Goal: Information Seeking & Learning: Learn about a topic

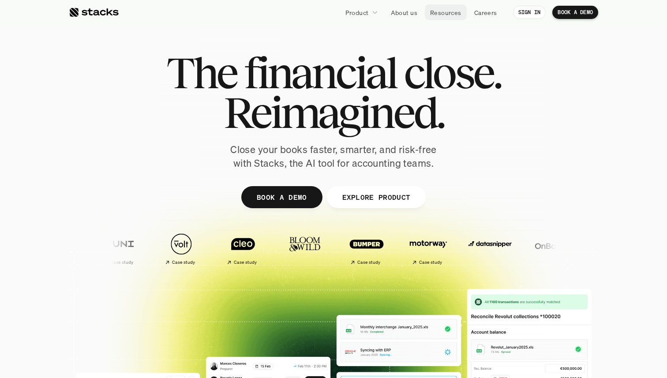
click at [454, 9] on p "Resources" at bounding box center [445, 12] width 31 height 9
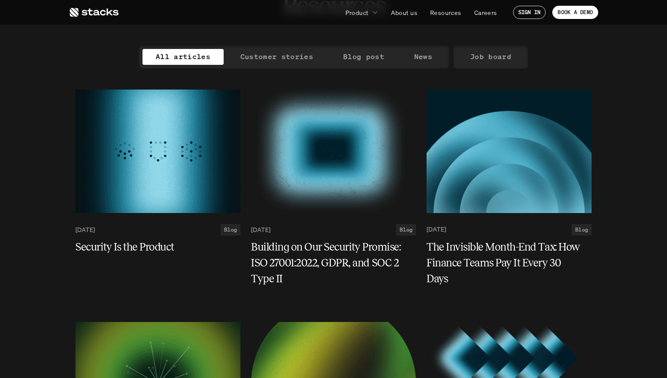
scroll to position [84, 0]
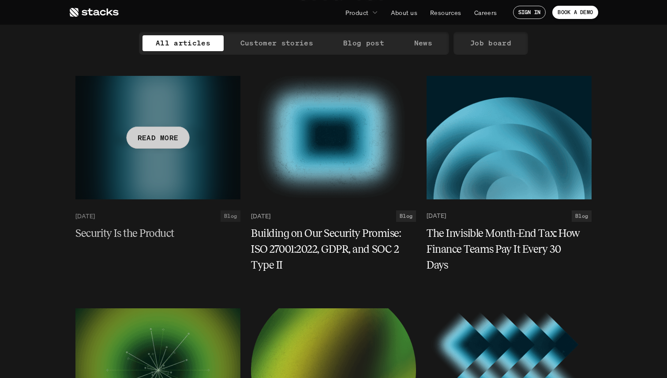
click at [139, 233] on h5 "Security Is the Product" at bounding box center [152, 233] width 154 height 16
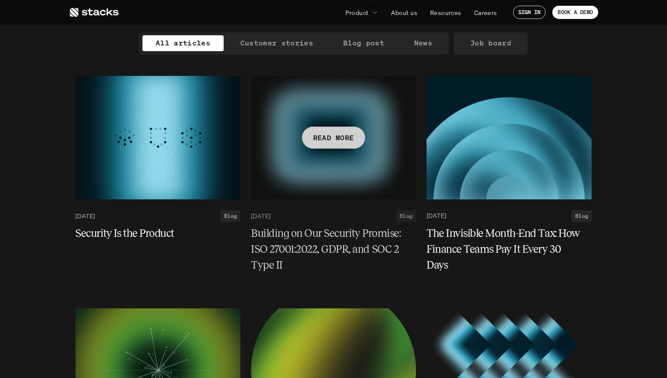
click at [302, 234] on h5 "Building on Our Security Promise: ISO 27001:2022, GDPR, and SOC 2 Type II" at bounding box center [328, 249] width 154 height 48
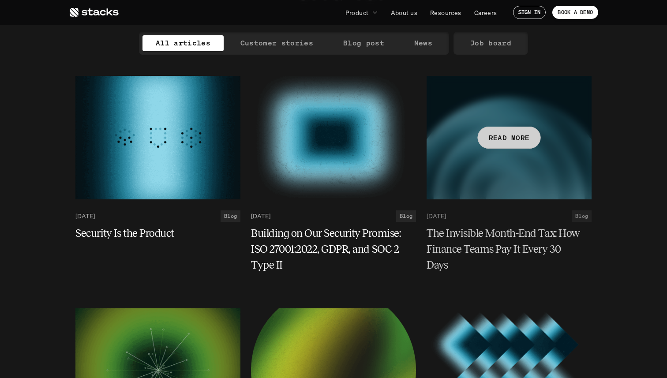
click at [485, 231] on h5 "The Invisible Month-End Tax: How Finance Teams Pay It Every 30 Days" at bounding box center [503, 249] width 154 height 48
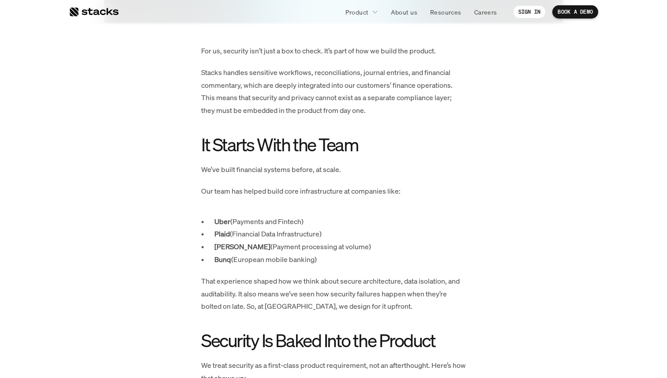
scroll to position [348, 0]
click at [358, 89] on p "Stacks handles sensitive workflows, reconciliations, journal entries, and finan…" at bounding box center [333, 92] width 265 height 51
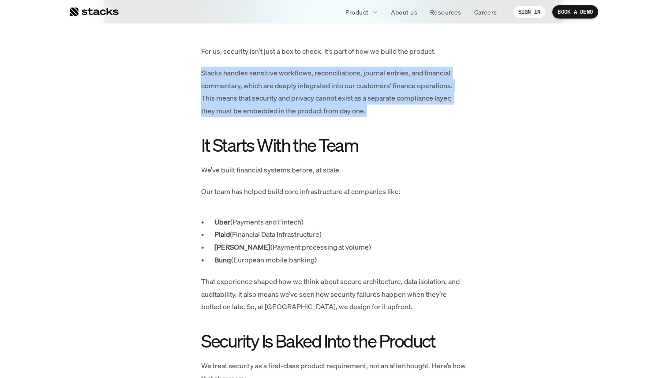
click at [358, 89] on p "Stacks handles sensitive workflows, reconciliations, journal entries, and finan…" at bounding box center [333, 92] width 265 height 51
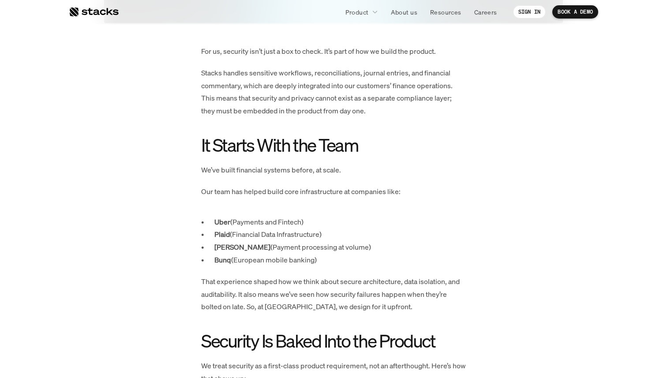
click at [358, 89] on p "Stacks handles sensitive workflows, reconciliations, journal entries, and finan…" at bounding box center [333, 92] width 265 height 51
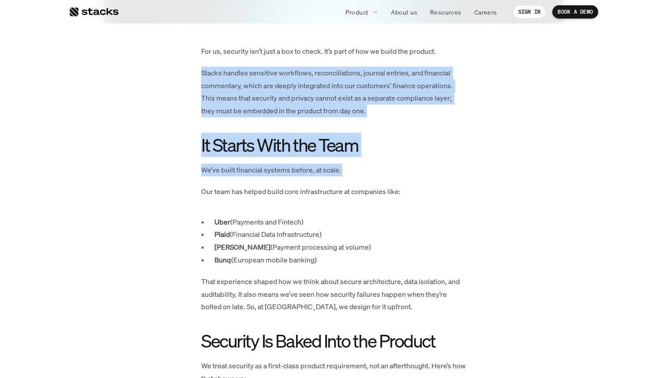
drag, startPoint x: 358, startPoint y: 89, endPoint x: 379, endPoint y: 179, distance: 92.4
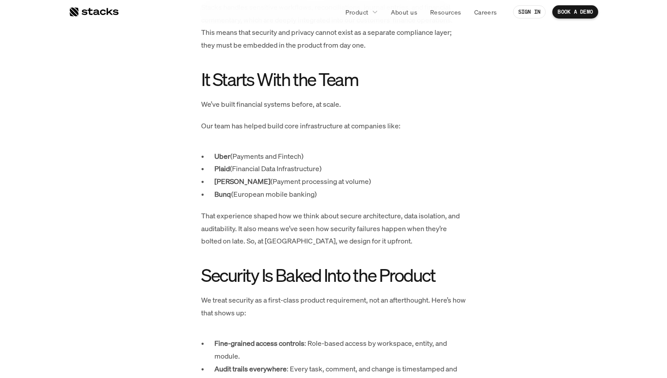
scroll to position [413, 0]
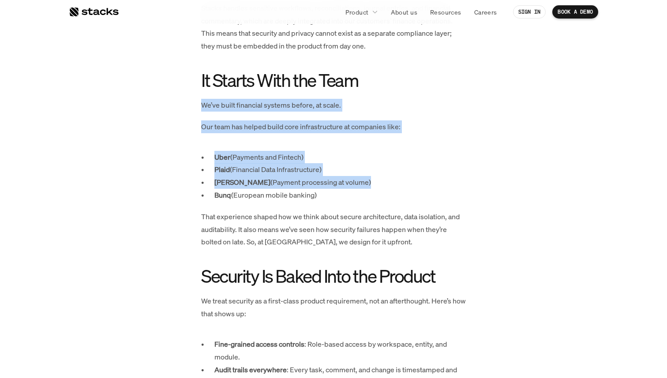
drag, startPoint x: 384, startPoint y: 97, endPoint x: 388, endPoint y: 186, distance: 88.7
click at [388, 186] on p "Mollie (Payment processing at volume)" at bounding box center [339, 182] width 251 height 13
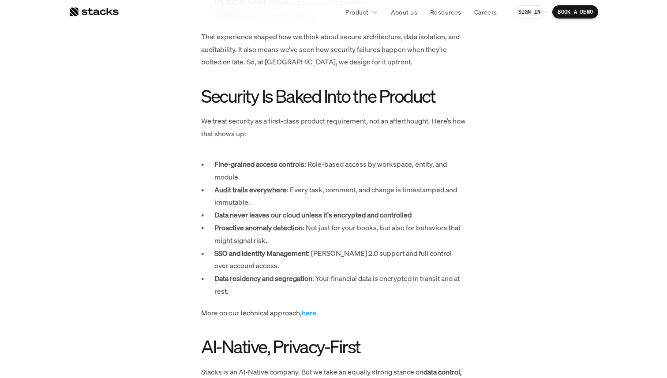
scroll to position [557, 0]
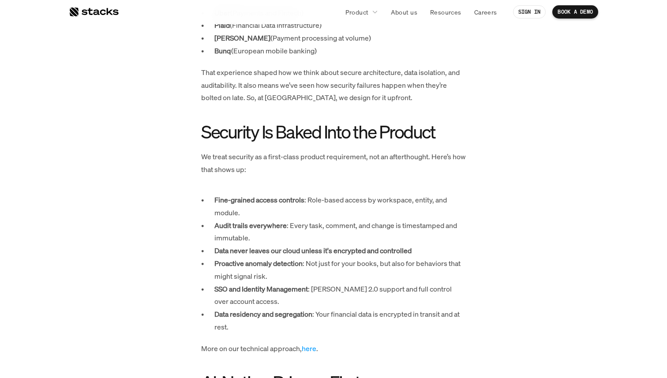
click at [386, 90] on p "That experience shaped how we think about secure architecture, data isolation, …" at bounding box center [333, 85] width 265 height 38
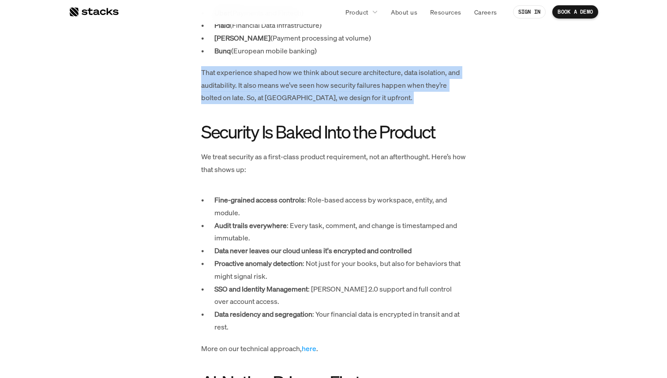
click at [386, 90] on p "That experience shaped how we think about secure architecture, data isolation, …" at bounding box center [333, 85] width 265 height 38
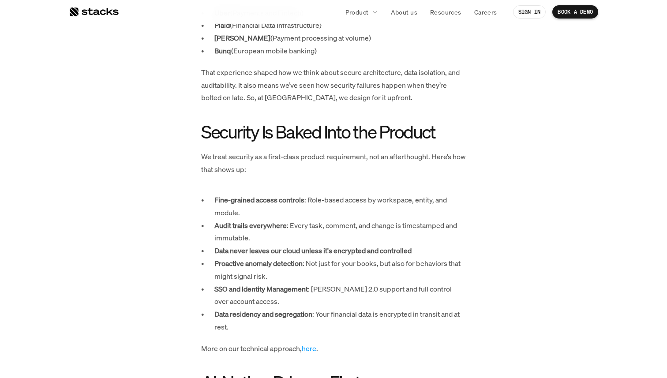
click at [380, 160] on p "We treat security as a first-class product requirement, not an afterthought. He…" at bounding box center [333, 163] width 265 height 26
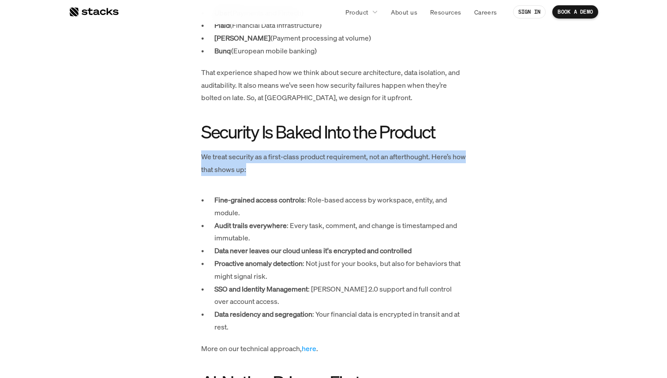
click at [380, 160] on p "We treat security as a first-class product requirement, not an afterthought. He…" at bounding box center [333, 163] width 265 height 26
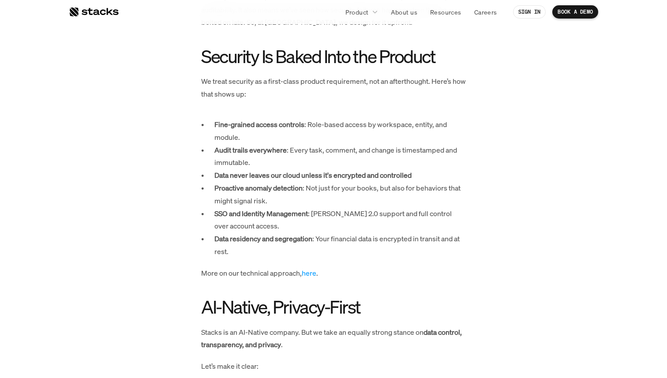
scroll to position [646, 0]
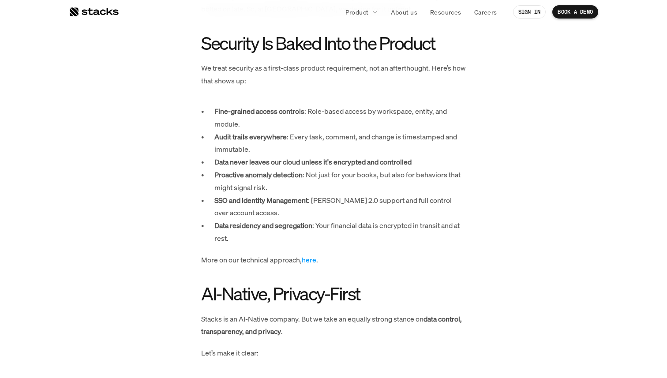
click at [399, 112] on p "Fine-grained access controls : Role-based access by workspace, entity, and modu…" at bounding box center [339, 118] width 251 height 26
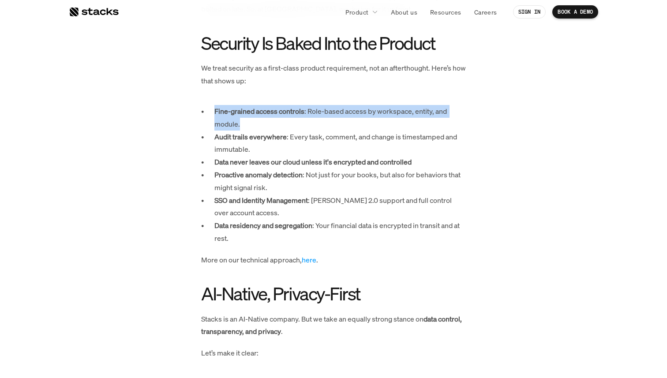
click at [399, 112] on p "Fine-grained access controls : Role-based access by workspace, entity, and modu…" at bounding box center [339, 118] width 251 height 26
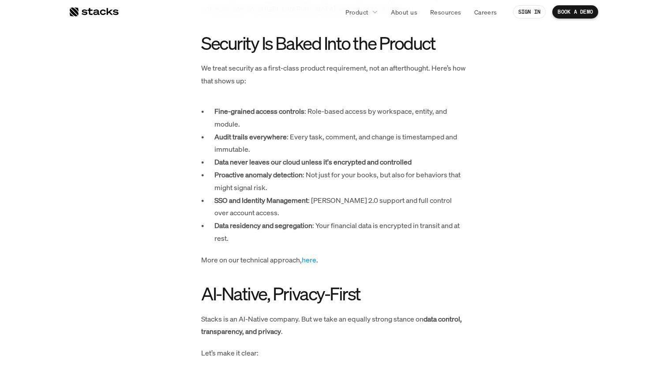
click at [397, 121] on p "Fine-grained access controls : Role-based access by workspace, entity, and modu…" at bounding box center [339, 118] width 251 height 26
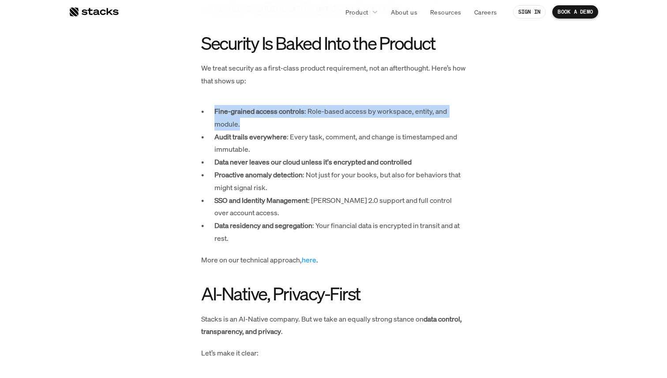
click at [397, 121] on p "Fine-grained access controls : Role-based access by workspace, entity, and modu…" at bounding box center [339, 118] width 251 height 26
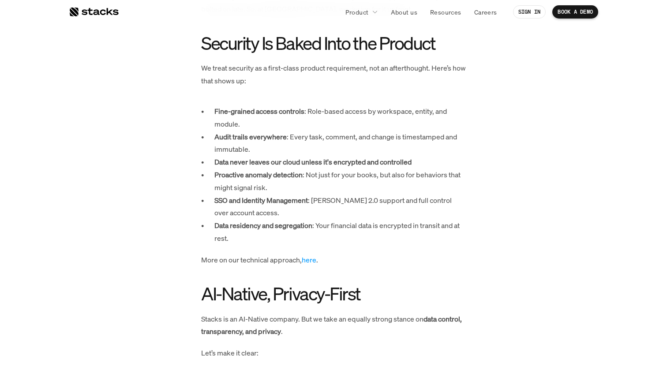
click at [395, 132] on p "Audit trails everywhere : Every task, comment, and change is timestamped and im…" at bounding box center [339, 143] width 251 height 26
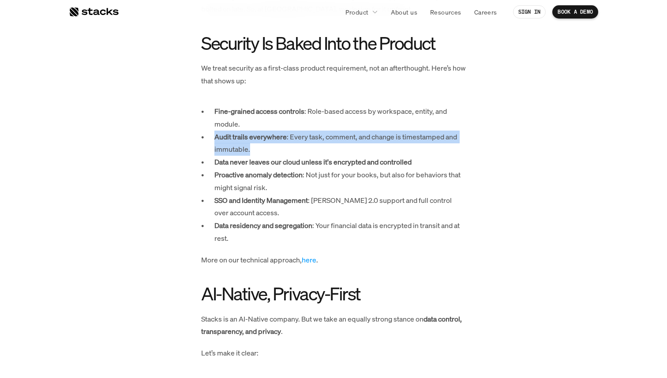
click at [395, 132] on p "Audit trails everywhere : Every task, comment, and change is timestamped and im…" at bounding box center [339, 143] width 251 height 26
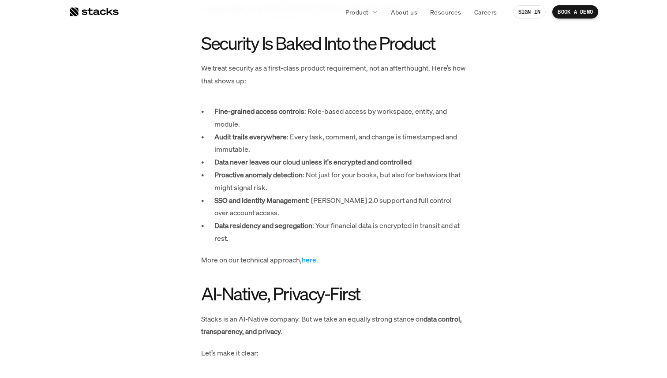
click at [400, 159] on strong "Data never leaves our cloud unless it's encrypted and controlled" at bounding box center [312, 162] width 197 height 10
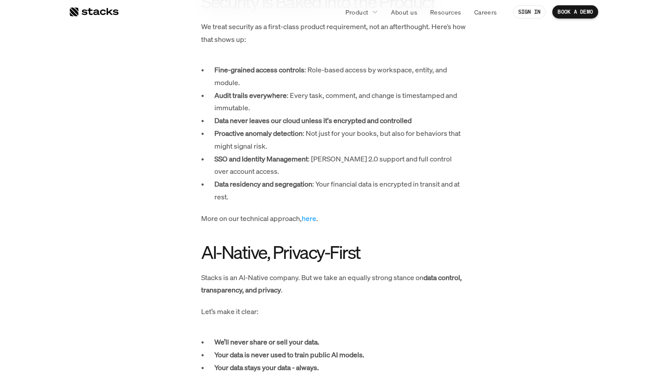
scroll to position [686, 0]
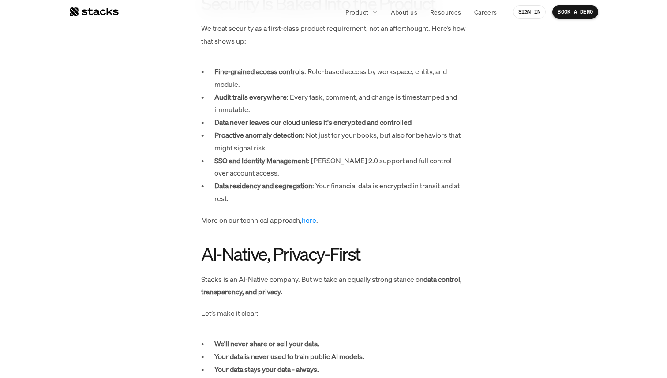
click at [307, 220] on link "here" at bounding box center [309, 220] width 15 height 10
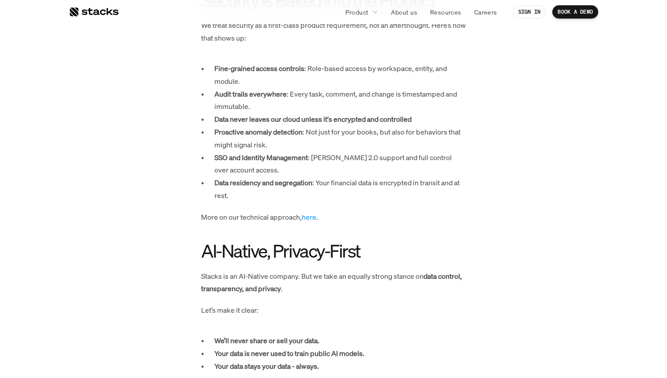
scroll to position [692, 0]
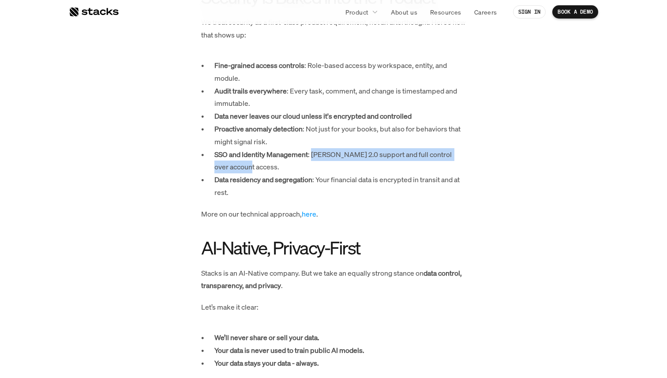
drag, startPoint x: 314, startPoint y: 152, endPoint x: 350, endPoint y: 172, distance: 40.5
click at [350, 172] on p "SSO and Identity Management : SAML 2.0 support and full control over account ac…" at bounding box center [339, 161] width 251 height 26
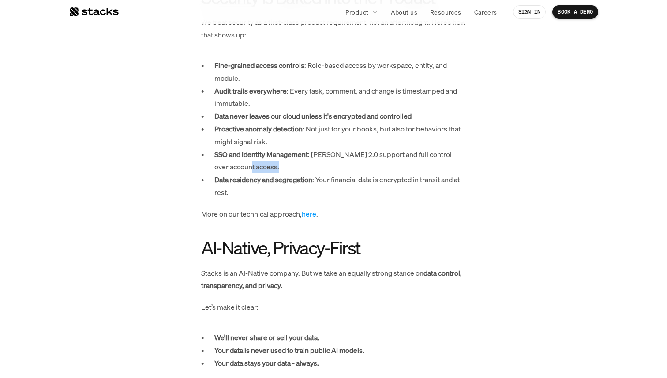
click at [350, 172] on p "SSO and Identity Management : SAML 2.0 support and full control over account ac…" at bounding box center [339, 161] width 251 height 26
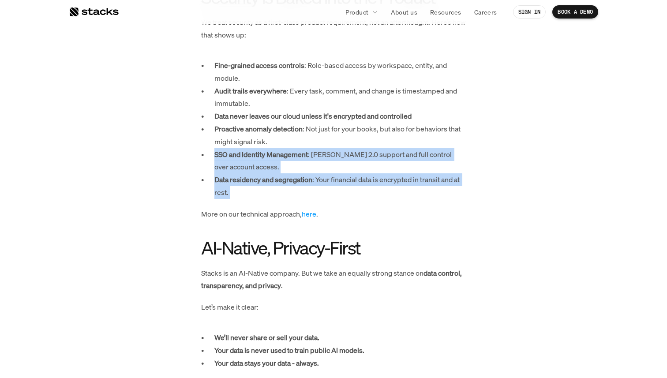
drag, startPoint x: 350, startPoint y: 172, endPoint x: 353, endPoint y: 188, distance: 16.3
click at [353, 188] on ul "Fine-grained access controls : Role-based access by workspace, entity, and modu…" at bounding box center [333, 129] width 265 height 140
click at [353, 188] on p "Data residency and segregation : Your financial data is encrypted in transit an…" at bounding box center [339, 186] width 251 height 26
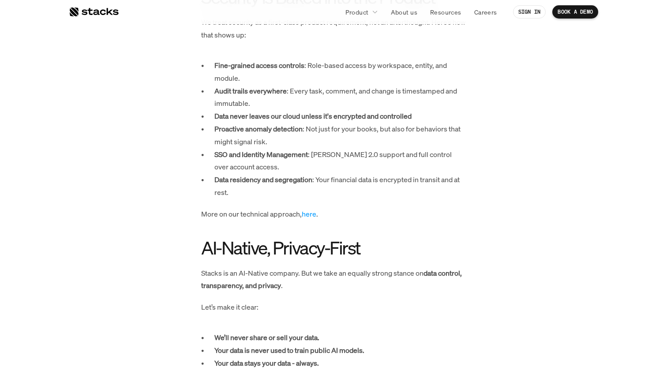
click at [353, 188] on p "Data residency and segregation : Your financial data is encrypted in transit an…" at bounding box center [339, 186] width 251 height 26
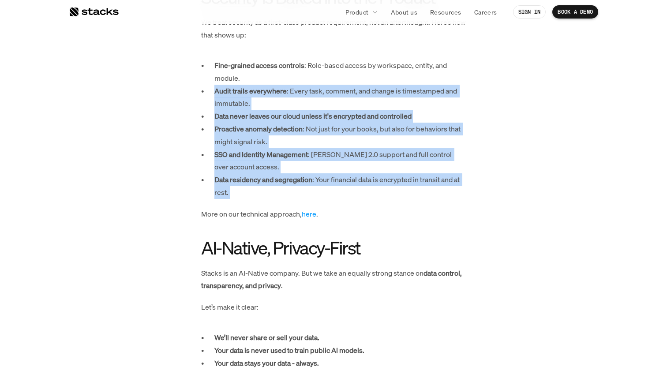
drag, startPoint x: 353, startPoint y: 188, endPoint x: 325, endPoint y: 90, distance: 101.7
click at [325, 89] on ul "Fine-grained access controls : Role-based access by workspace, entity, and modu…" at bounding box center [333, 129] width 265 height 140
click at [383, 167] on p "SSO and Identity Management : SAML 2.0 support and full control over account ac…" at bounding box center [339, 161] width 251 height 26
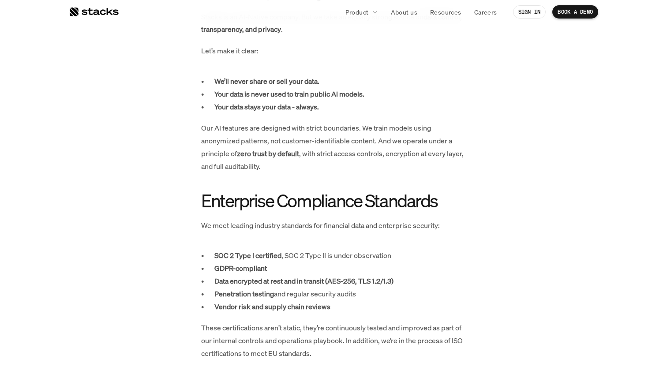
scroll to position [947, 0]
drag, startPoint x: 265, startPoint y: 141, endPoint x: 241, endPoint y: 141, distance: 24.3
click at [241, 141] on p "Our AI features are designed with strict boundaries. We train models using anon…" at bounding box center [333, 147] width 265 height 51
click at [235, 157] on p "Our AI features are designed with strict boundaries. We train models using anon…" at bounding box center [333, 147] width 265 height 51
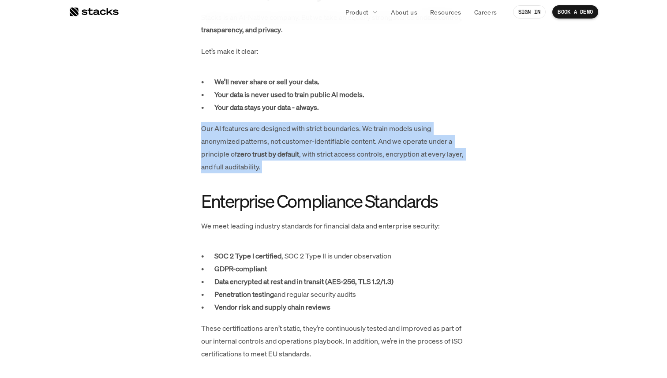
click at [235, 157] on p "Our AI features are designed with strict boundaries. We train models using anon…" at bounding box center [333, 147] width 265 height 51
click at [270, 171] on p "Our AI features are designed with strict boundaries. We train models using anon…" at bounding box center [333, 147] width 265 height 51
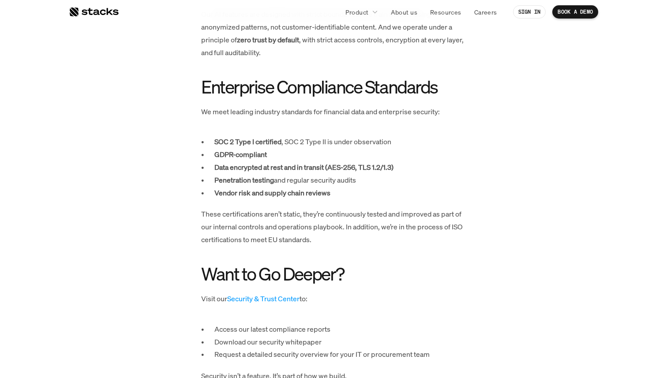
scroll to position [1063, 0]
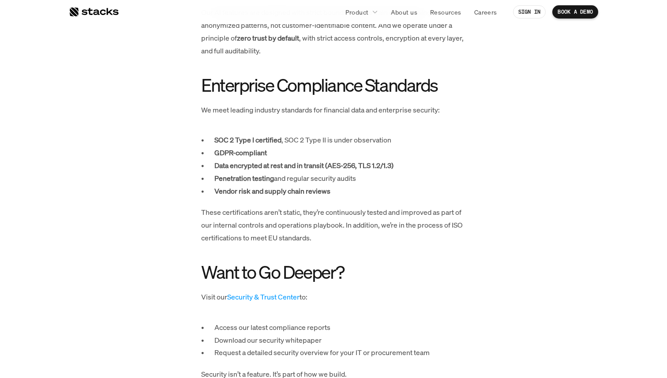
click at [307, 112] on p "We meet leading industry standards for financial data and enterprise security:" at bounding box center [333, 110] width 265 height 13
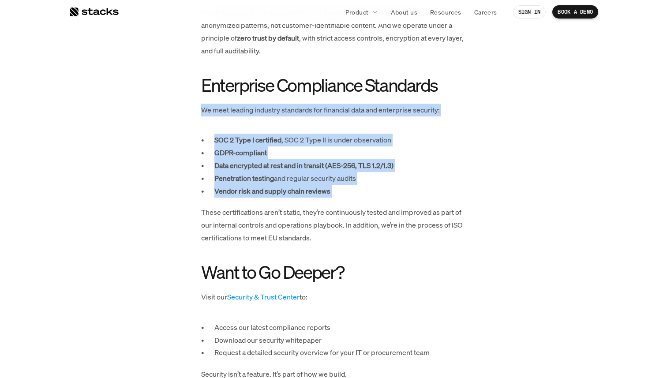
drag, startPoint x: 307, startPoint y: 112, endPoint x: 322, endPoint y: 195, distance: 84.6
click at [322, 195] on div "For us, security isn’t just a box to check. It’s part of how we build the produ…" at bounding box center [333, 173] width 265 height 1686
click at [322, 195] on p "Vendor risk and supply chain reviews" at bounding box center [339, 191] width 251 height 13
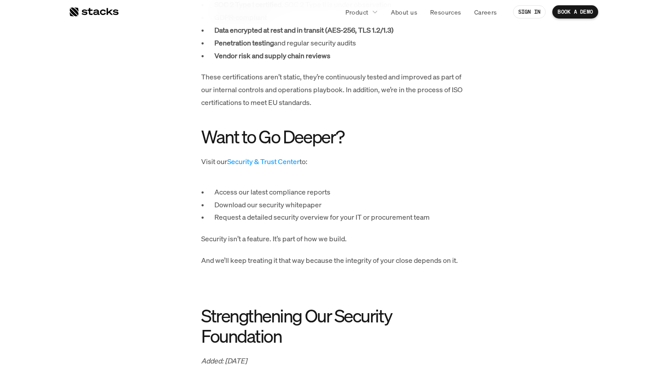
scroll to position [1198, 0]
click at [353, 127] on h2 "Want to Go Deeper?" at bounding box center [333, 137] width 265 height 20
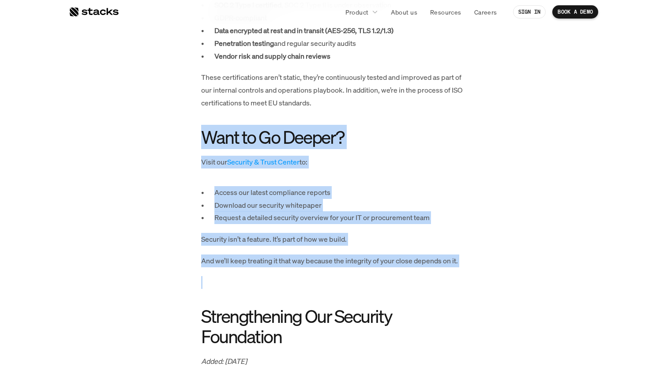
drag, startPoint x: 353, startPoint y: 127, endPoint x: 335, endPoint y: 260, distance: 134.2
click at [335, 260] on div "For us, security isn’t just a box to check. It’s part of how we build the produ…" at bounding box center [333, 38] width 265 height 1686
click at [335, 260] on p "And we’ll keep treating it that way because the integrity of your close depends…" at bounding box center [333, 260] width 265 height 13
drag, startPoint x: 335, startPoint y: 260, endPoint x: 339, endPoint y: 123, distance: 137.1
click at [339, 123] on div "For us, security isn’t just a box to check. It’s part of how we build the produ…" at bounding box center [333, 38] width 265 height 1686
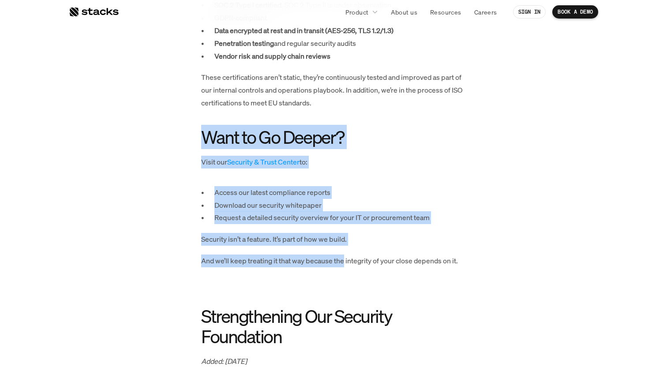
click at [339, 123] on div "For us, security isn’t just a box to check. It’s part of how we build the produ…" at bounding box center [333, 38] width 265 height 1686
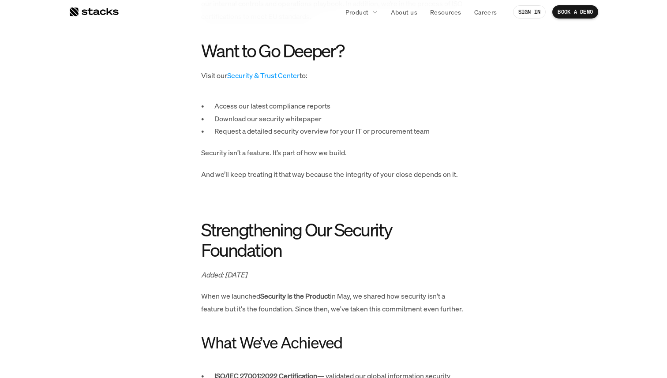
scroll to position [1287, 0]
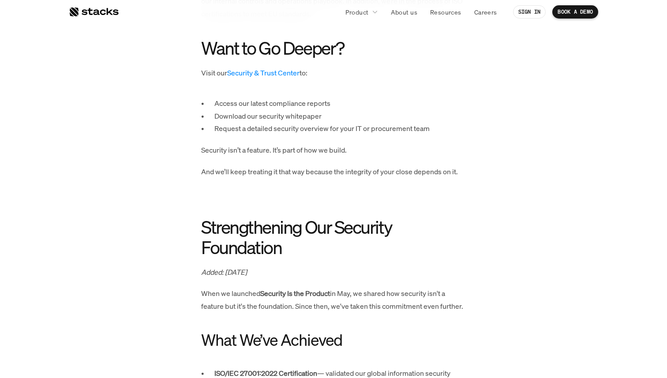
click at [272, 74] on link "Security & Trust Center" at bounding box center [263, 73] width 72 height 10
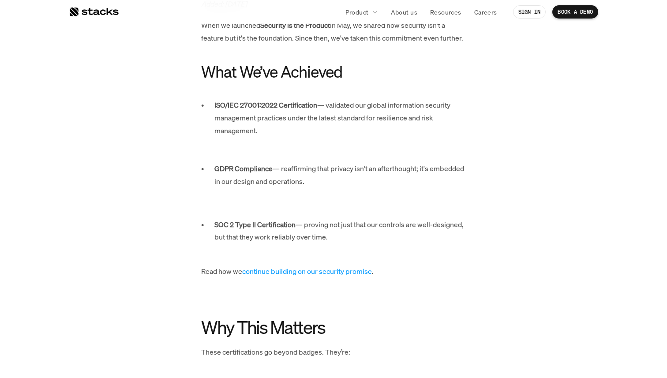
scroll to position [1555, 0]
click at [362, 182] on p "GDPR Compliance — reaffirming that privacy isn’t an afterthought; it's embedded…" at bounding box center [339, 182] width 251 height 38
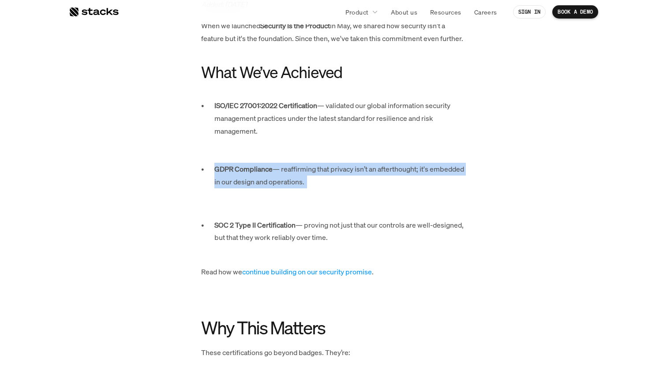
click at [362, 182] on p "GDPR Compliance — reaffirming that privacy isn’t an afterthought; it's embedded…" at bounding box center [339, 182] width 251 height 38
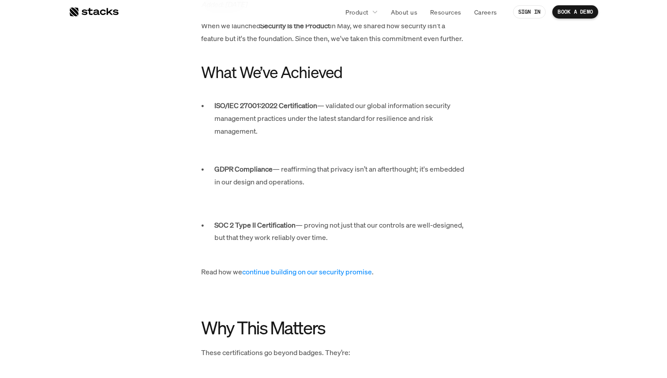
click at [322, 272] on link "continue building on our security promise" at bounding box center [307, 272] width 130 height 10
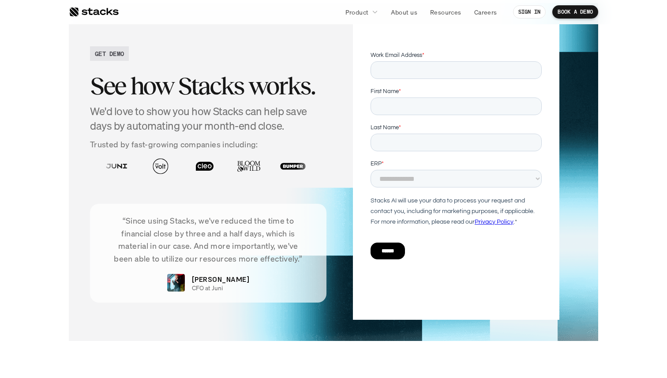
scroll to position [2393, 0]
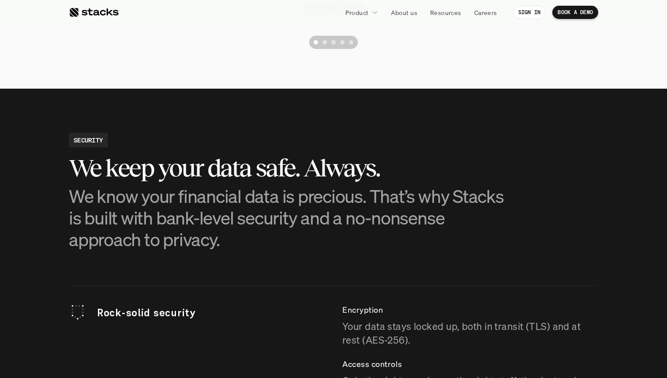
scroll to position [2227, 0]
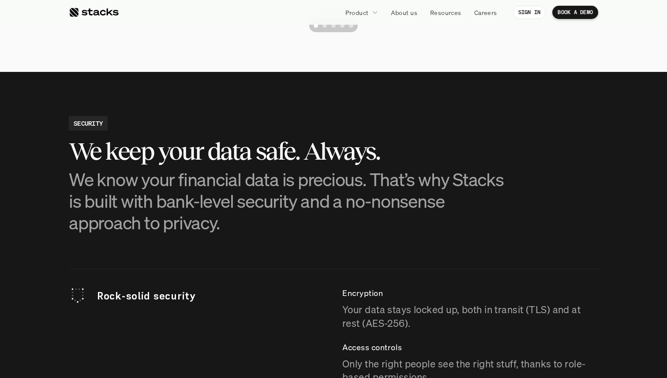
click at [306, 182] on p "We know your financial data is precious. That’s why Stacks is built with bank-l…" at bounding box center [289, 200] width 441 height 65
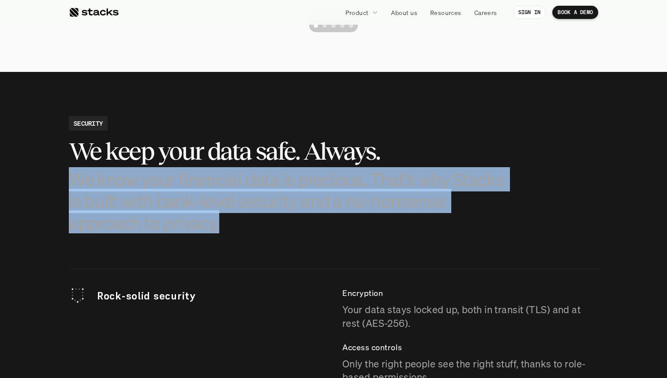
click at [306, 182] on p "We know your financial data is precious. That’s why Stacks is built with bank-l…" at bounding box center [289, 200] width 441 height 65
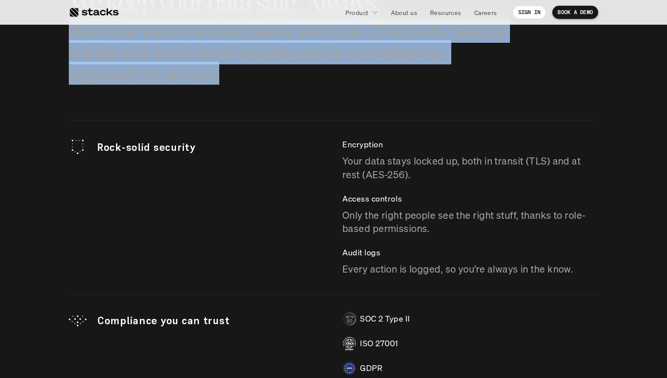
scroll to position [2374, 0]
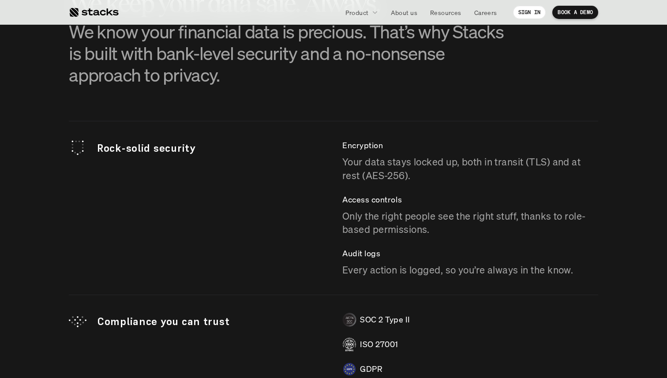
click at [349, 162] on p "Your data stays locked up, both in transit (TLS) and at rest (AES-256)." at bounding box center [470, 168] width 256 height 27
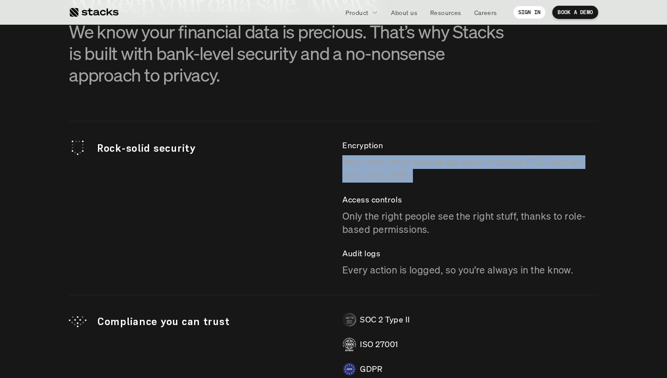
click at [349, 162] on p "Your data stays locked up, both in transit (TLS) and at rest (AES-256)." at bounding box center [470, 168] width 256 height 27
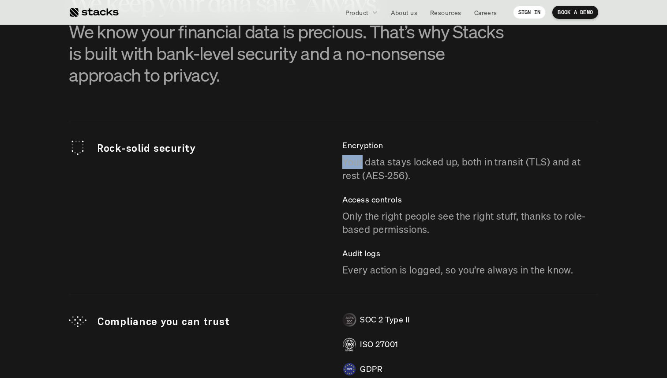
click at [349, 162] on p "Your data stays locked up, both in transit (TLS) and at rest (AES-256)." at bounding box center [470, 168] width 256 height 27
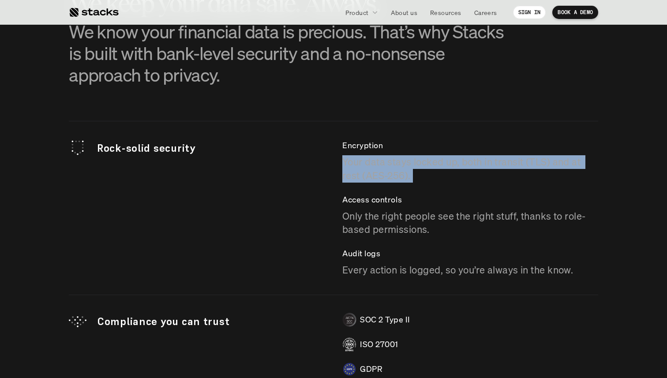
click at [349, 162] on p "Your data stays locked up, both in transit (TLS) and at rest (AES-256)." at bounding box center [470, 168] width 256 height 27
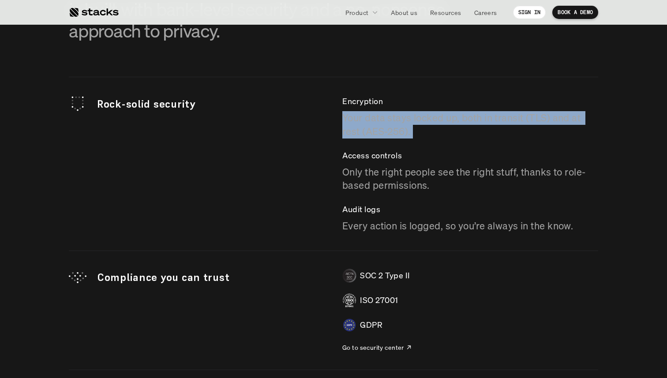
scroll to position [2421, 0]
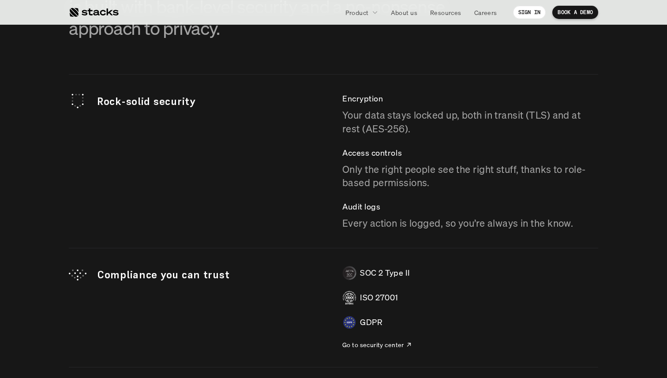
click at [370, 181] on p "Only the right people see the right stuff, thanks to role-based permissions." at bounding box center [470, 176] width 256 height 27
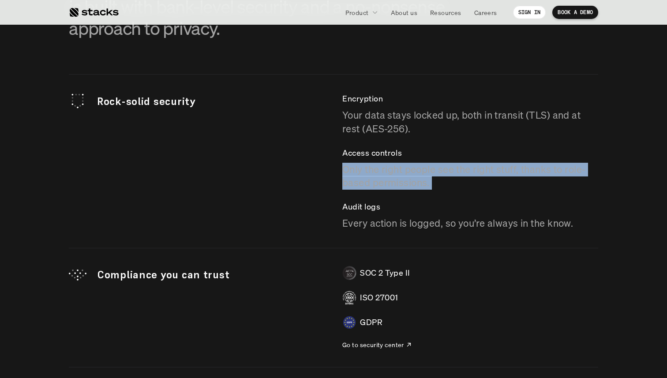
click at [370, 181] on p "Only the right people see the right stuff, thanks to role-based permissions." at bounding box center [470, 176] width 256 height 27
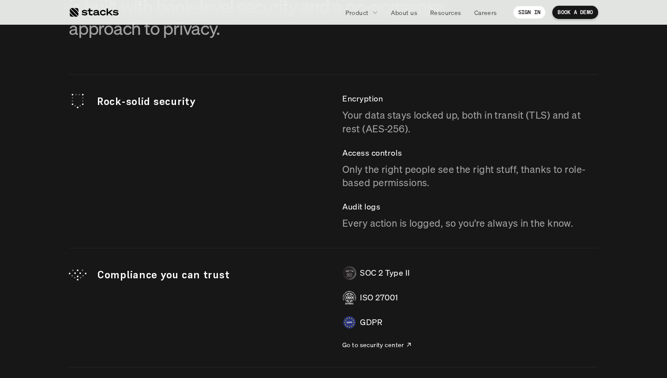
click at [370, 228] on p "Every action is logged, so you’re always in the know." at bounding box center [470, 223] width 256 height 14
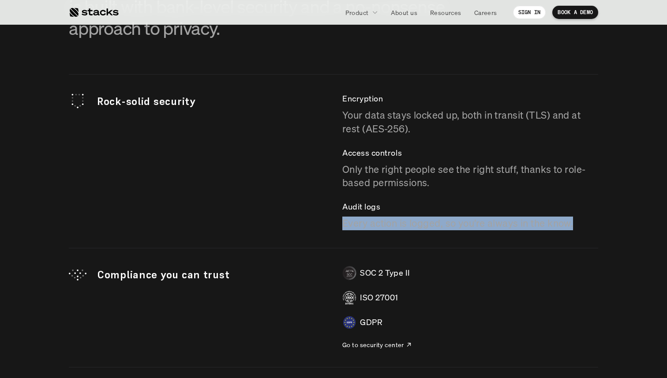
click at [370, 228] on p "Every action is logged, so you’re always in the know." at bounding box center [470, 223] width 256 height 14
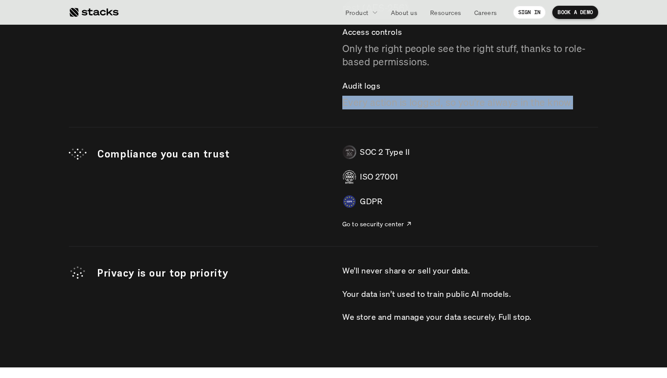
scroll to position [2544, 0]
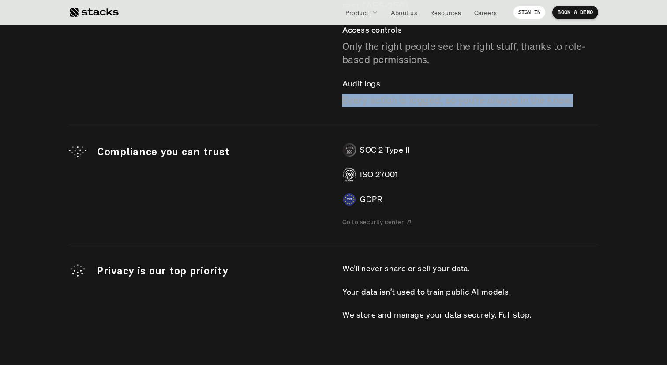
click at [376, 219] on p "Go to security center" at bounding box center [373, 221] width 62 height 9
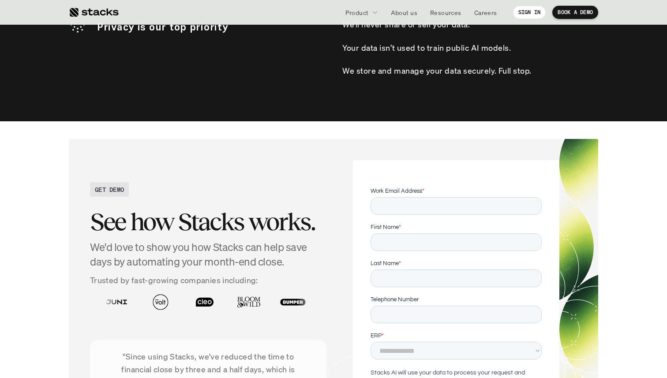
scroll to position [2772, 0]
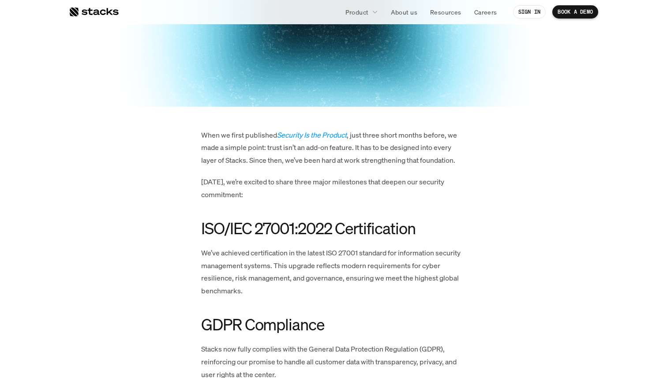
scroll to position [302, 0]
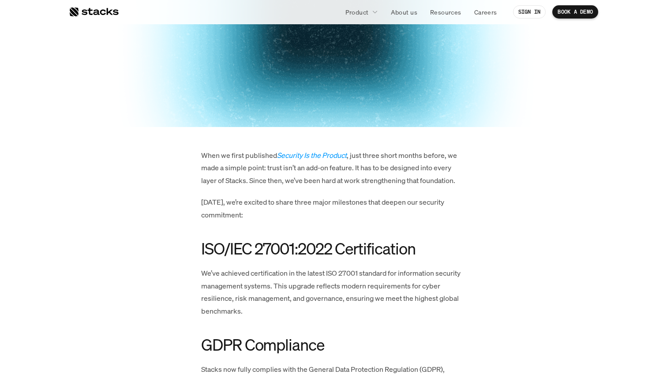
click at [396, 183] on p "When we first published Security Is the Product , just three short months befor…" at bounding box center [333, 168] width 265 height 38
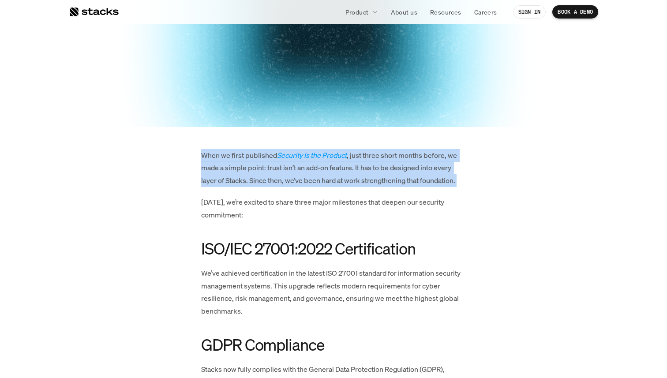
click at [396, 183] on p "When we first published Security Is the Product , just three short months befor…" at bounding box center [333, 168] width 265 height 38
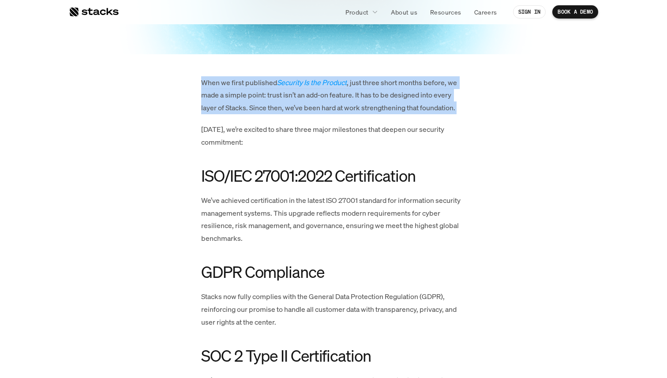
scroll to position [276, 0]
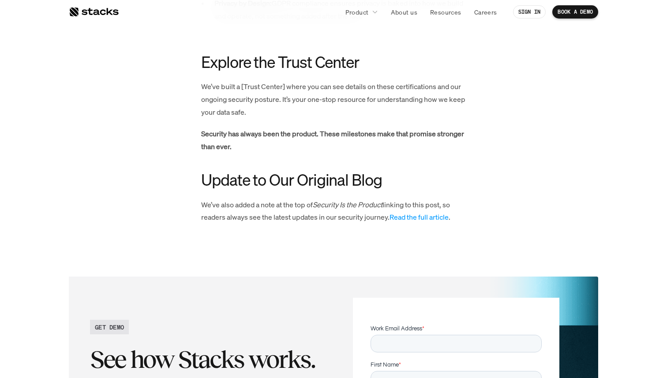
scroll to position [945, 0]
click at [359, 97] on p "We’ve built a [Trust Center] where you can see details on these certifications …" at bounding box center [333, 100] width 265 height 38
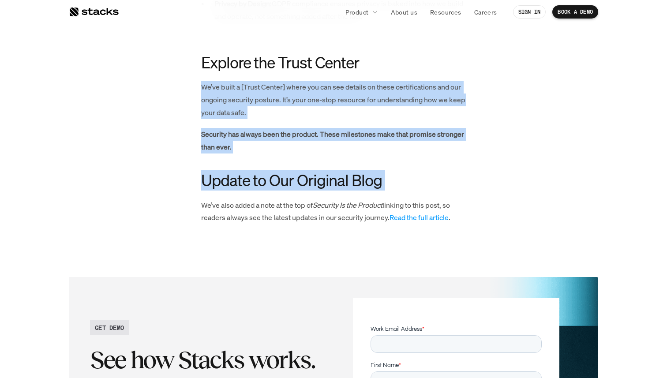
drag, startPoint x: 359, startPoint y: 97, endPoint x: 405, endPoint y: 176, distance: 91.3
click at [405, 176] on h3 "Update to Our Original Blog" at bounding box center [333, 180] width 265 height 19
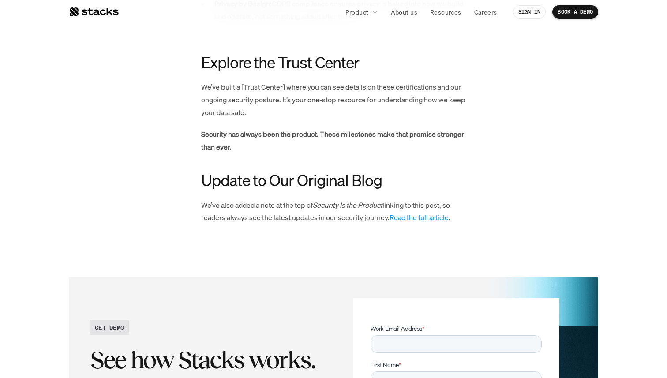
click at [405, 176] on h3 "Update to Our Original Blog" at bounding box center [333, 180] width 265 height 19
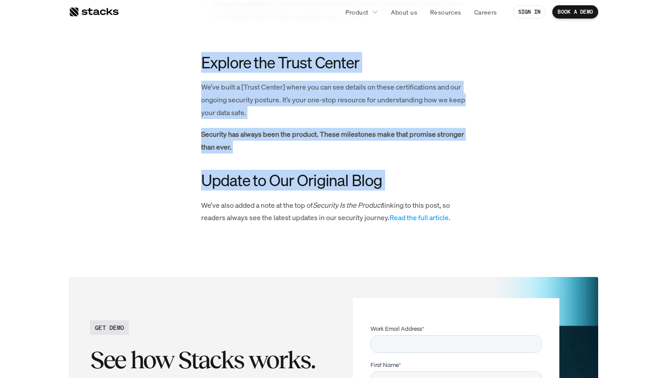
drag, startPoint x: 405, startPoint y: 176, endPoint x: 400, endPoint y: 63, distance: 112.9
click at [400, 63] on h3 "Explore the Trust Center" at bounding box center [333, 62] width 265 height 19
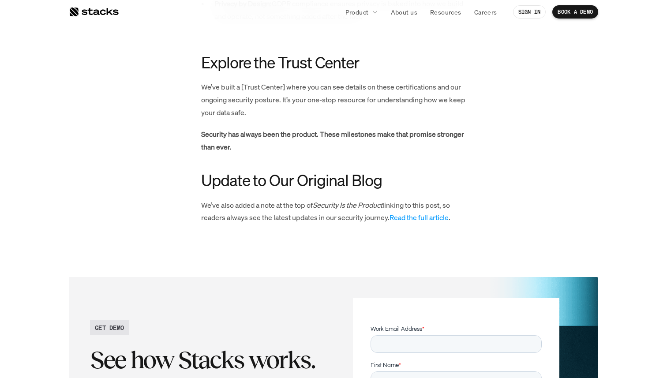
click at [400, 63] on h3 "Explore the Trust Center" at bounding box center [333, 62] width 265 height 19
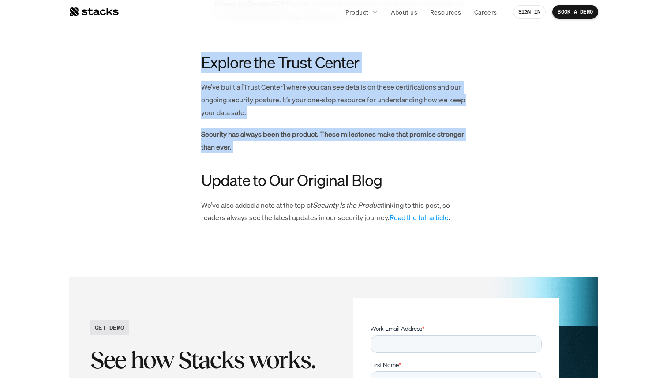
drag, startPoint x: 400, startPoint y: 63, endPoint x: 430, endPoint y: 158, distance: 99.3
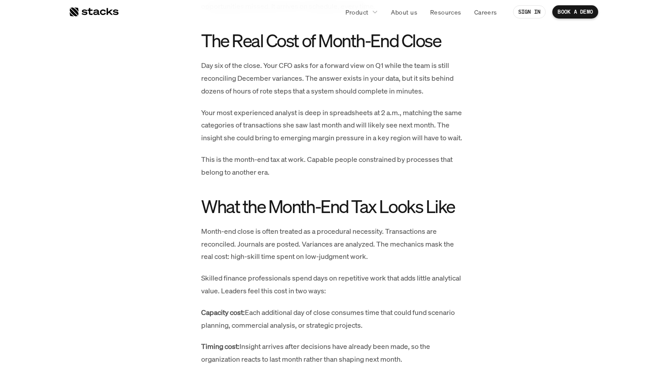
scroll to position [536, 0]
